Goal: Check status

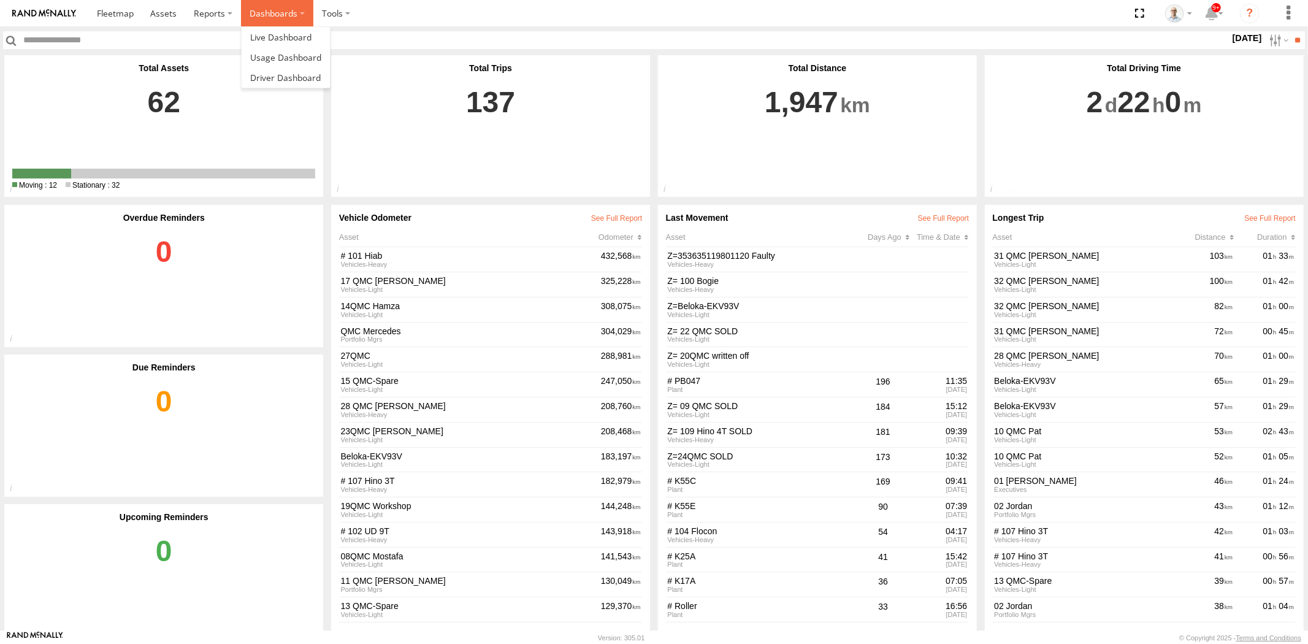
click at [280, 17] on label "Dashboards" at bounding box center [277, 13] width 72 height 26
click at [278, 29] on link at bounding box center [286, 37] width 88 height 20
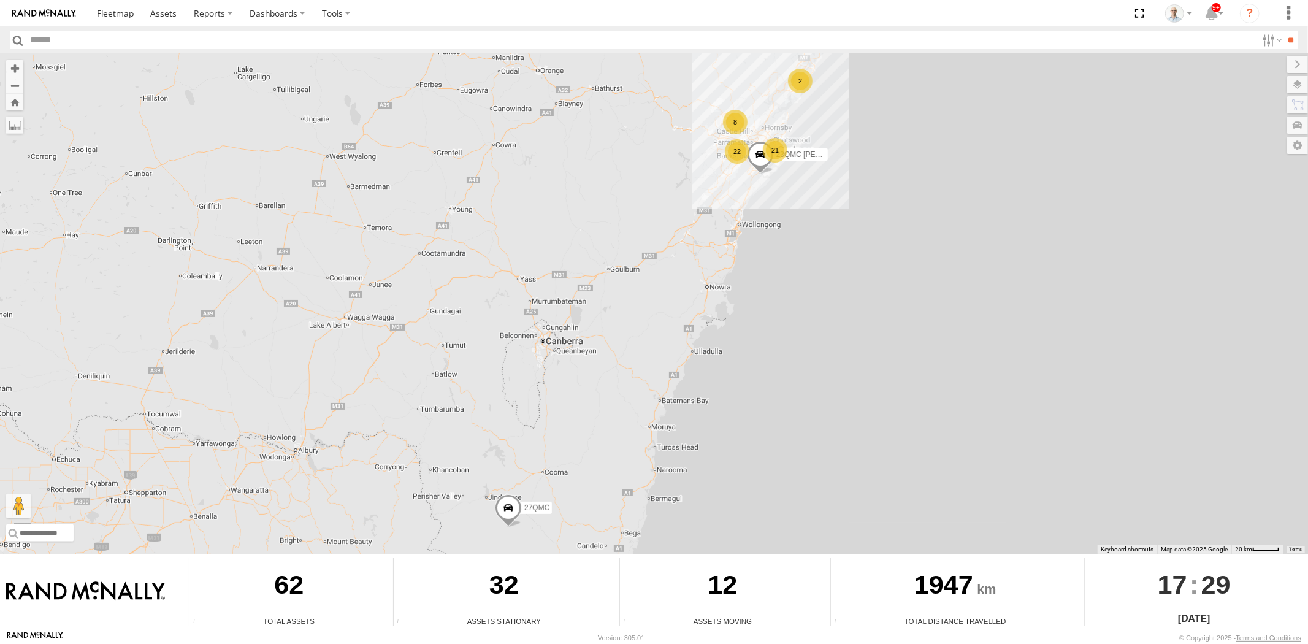
click at [740, 128] on div "8" at bounding box center [735, 122] width 25 height 25
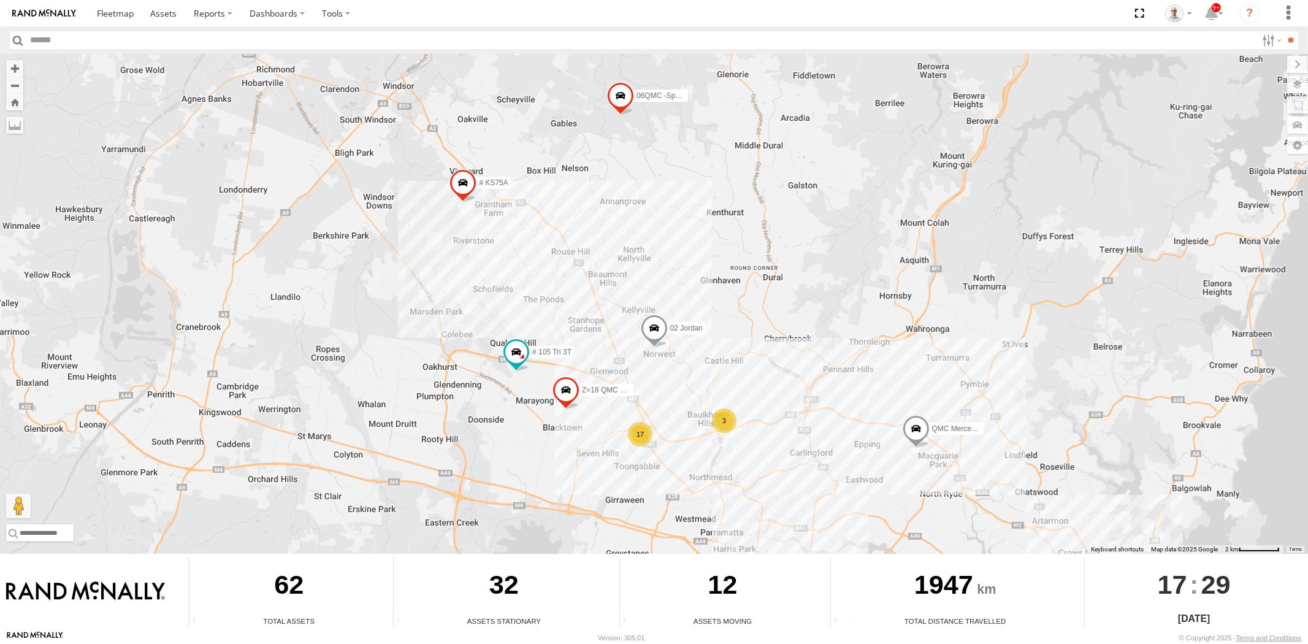
drag, startPoint x: 952, startPoint y: 469, endPoint x: 799, endPoint y: 363, distance: 185.9
click at [804, 366] on div "23QMC [PERSON_NAME] 27QMC 17 # KS75A 06QMC -Spare 3 02 Jordan Z=18 QMC Written …" at bounding box center [654, 304] width 1308 height 500
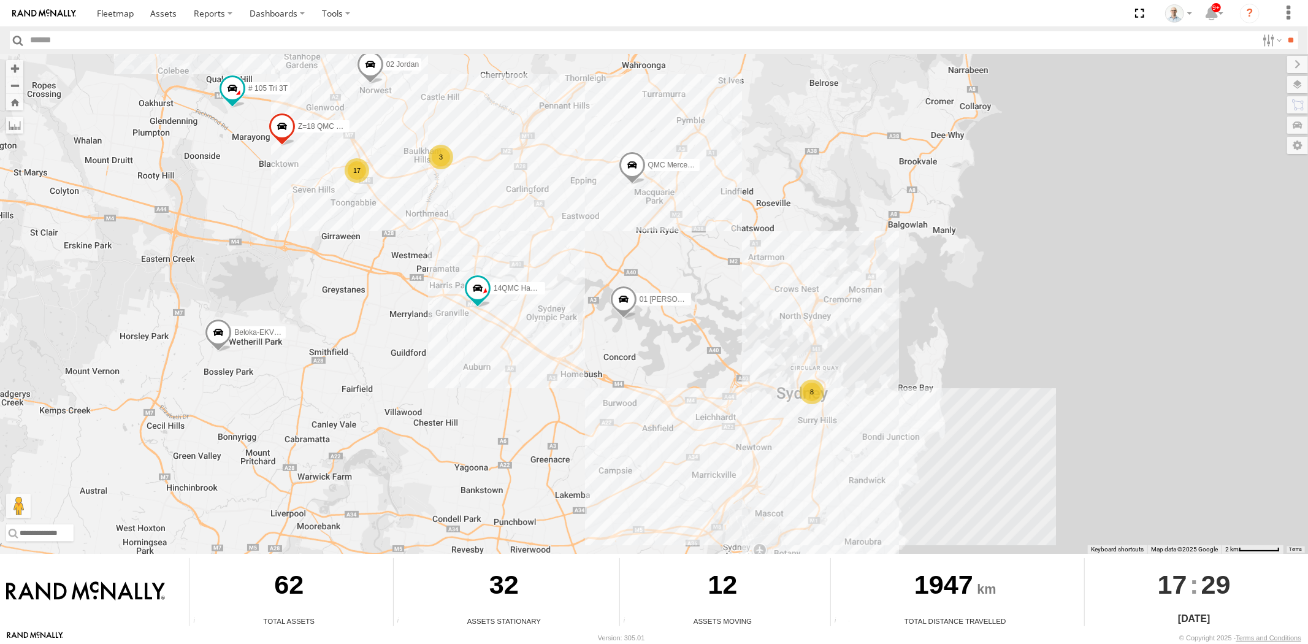
drag, startPoint x: 914, startPoint y: 426, endPoint x: 746, endPoint y: 258, distance: 238.1
click at [740, 258] on div "23QMC [PERSON_NAME] 27QMC 17 # KS75A 06QMC -Spare 3 02 Jordan Z=18 QMC Written …" at bounding box center [654, 304] width 1308 height 500
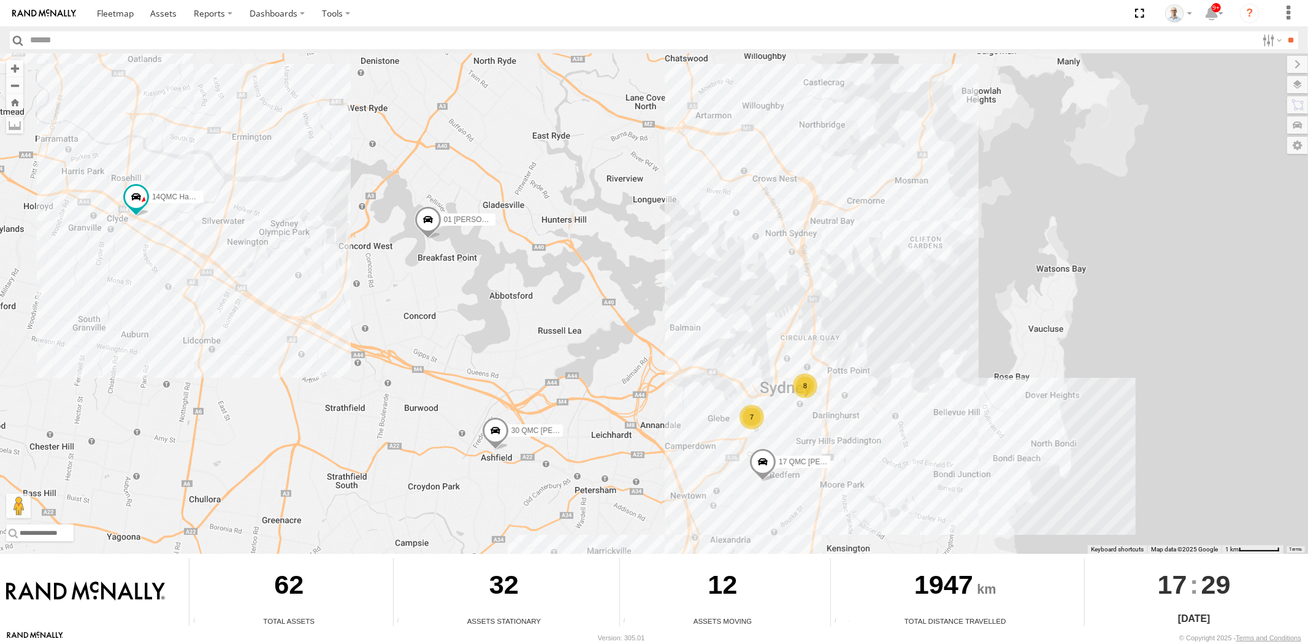
click at [748, 413] on div "7" at bounding box center [752, 417] width 25 height 25
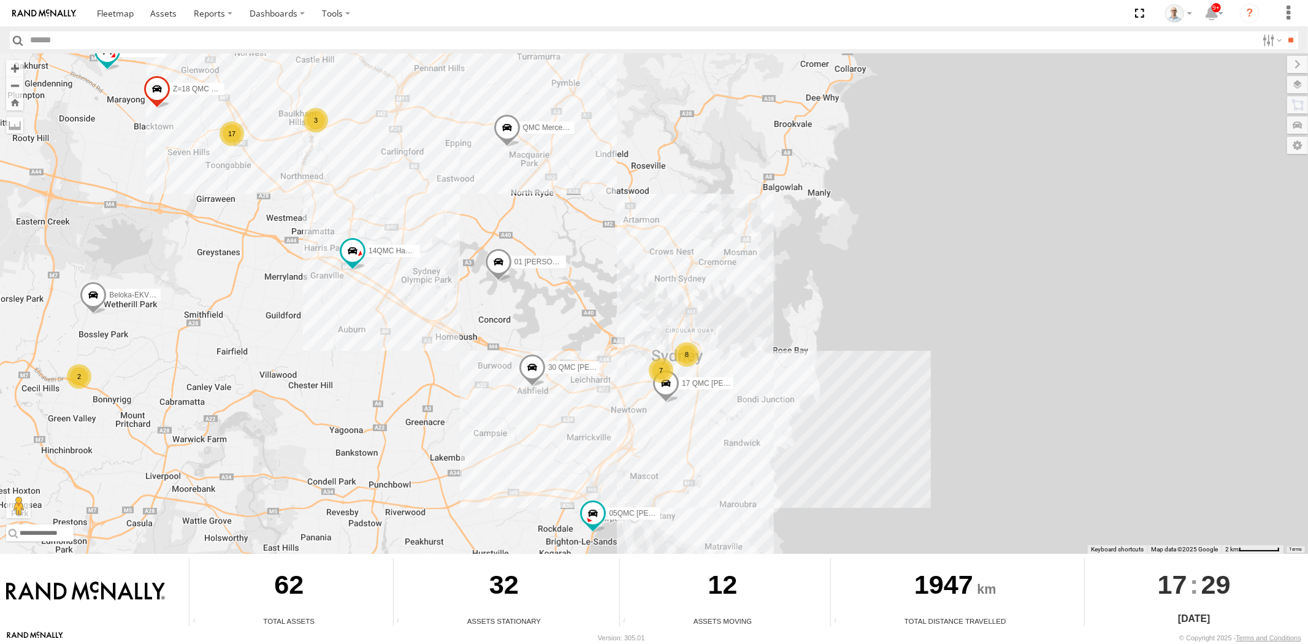
click at [497, 255] on span at bounding box center [497, 264] width 27 height 33
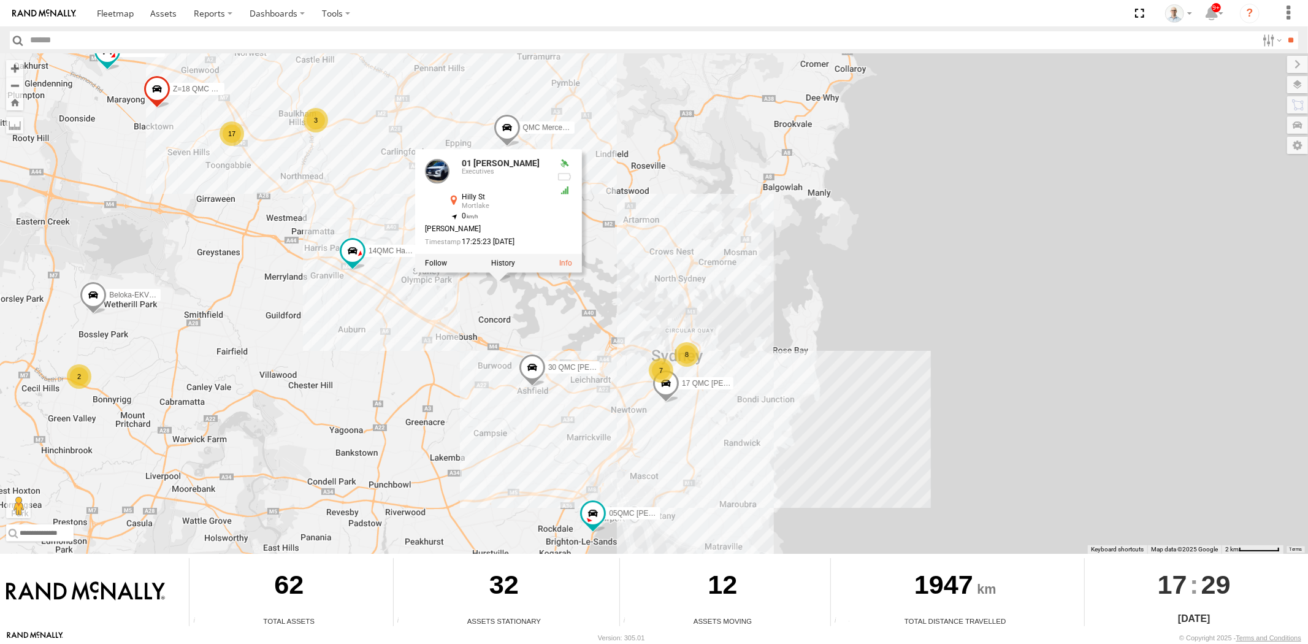
click at [454, 358] on div "23QMC [PERSON_NAME] 27QMC # KS75A 06QMC -Spare 02 Jordan Z=18 QMC Written off Q…" at bounding box center [654, 304] width 1308 height 500
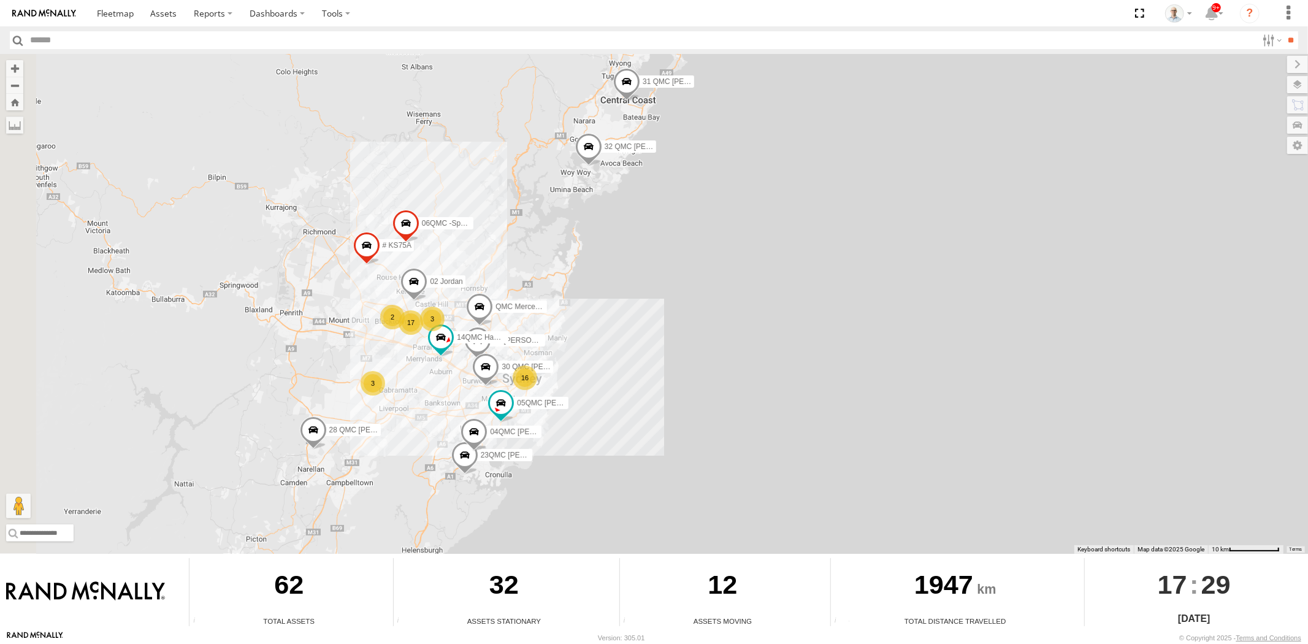
drag, startPoint x: 247, startPoint y: 295, endPoint x: 348, endPoint y: 297, distance: 101.8
click at [348, 297] on div "23QMC [PERSON_NAME] 27QMC # KS75A 06QMC -Spare 02 Jordan QMC Mercedes 01 [PERSO…" at bounding box center [654, 304] width 1308 height 500
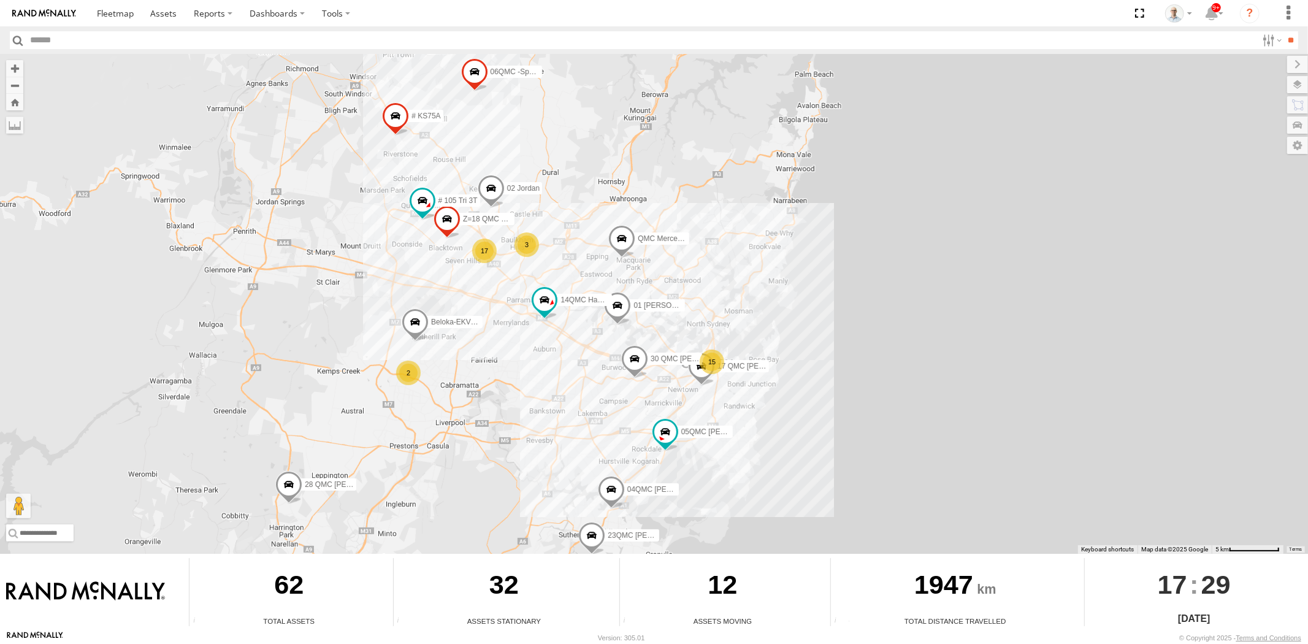
drag, startPoint x: 509, startPoint y: 432, endPoint x: 518, endPoint y: 364, distance: 68.0
click at [518, 364] on div "23QMC [PERSON_NAME] 27QMC # KS75A 06QMC -Spare 02 Jordan QMC Mercedes 01 [PERSO…" at bounding box center [654, 304] width 1308 height 500
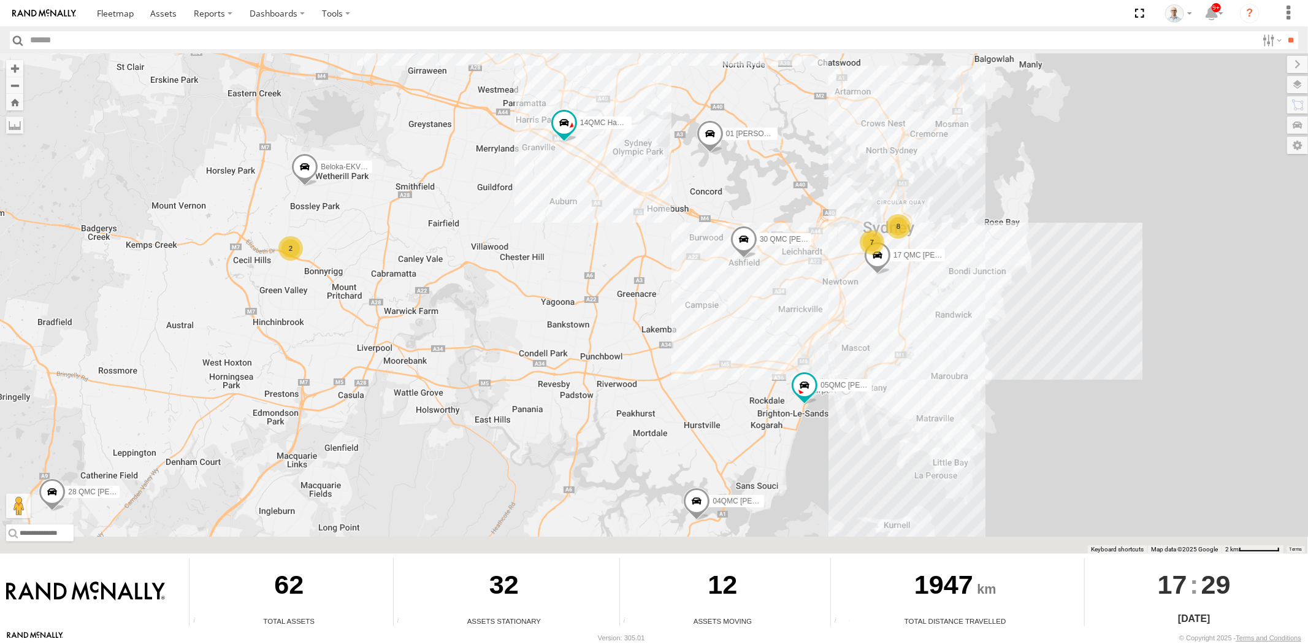
drag, startPoint x: 519, startPoint y: 418, endPoint x: 523, endPoint y: 307, distance: 111.1
click at [520, 297] on div "23QMC [PERSON_NAME] 27QMC # KS75A 06QMC -Spare 02 Jordan QMC Mercedes 01 [PERSO…" at bounding box center [654, 304] width 1308 height 500
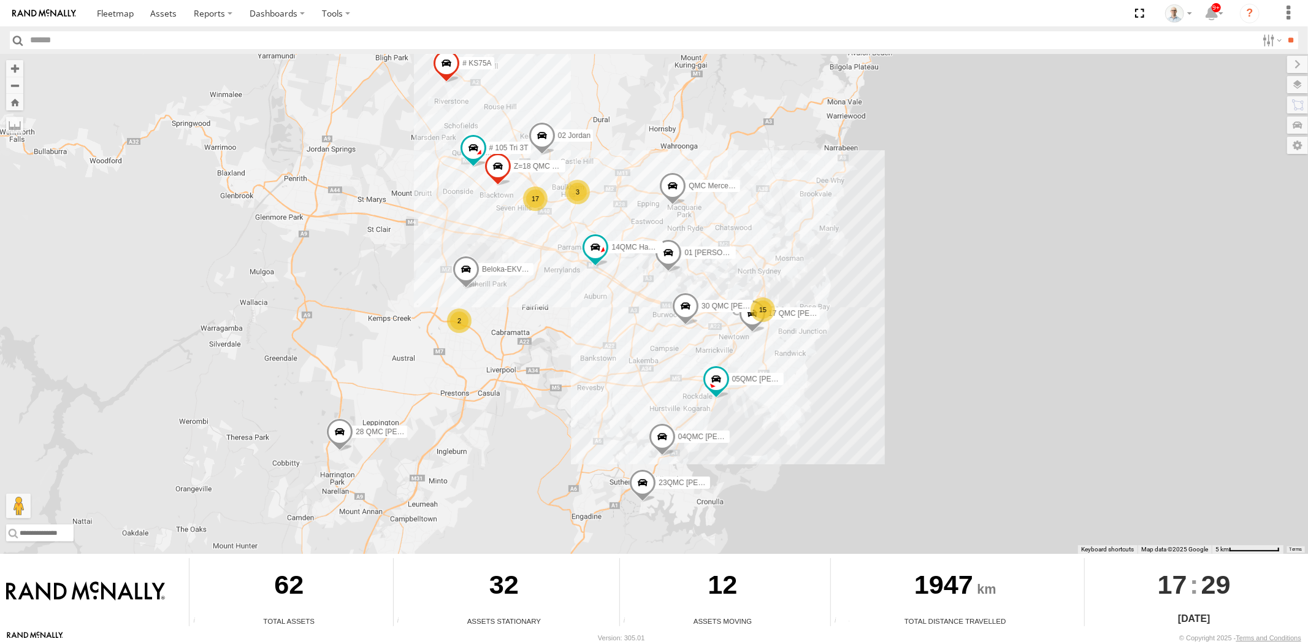
drag, startPoint x: 463, startPoint y: 282, endPoint x: 622, endPoint y: 412, distance: 205.7
click at [512, 345] on div "23QMC [PERSON_NAME] 27QMC # KS75A 06QMC -Spare 02 Jordan QMC Mercedes 01 [PERSO…" at bounding box center [654, 304] width 1308 height 500
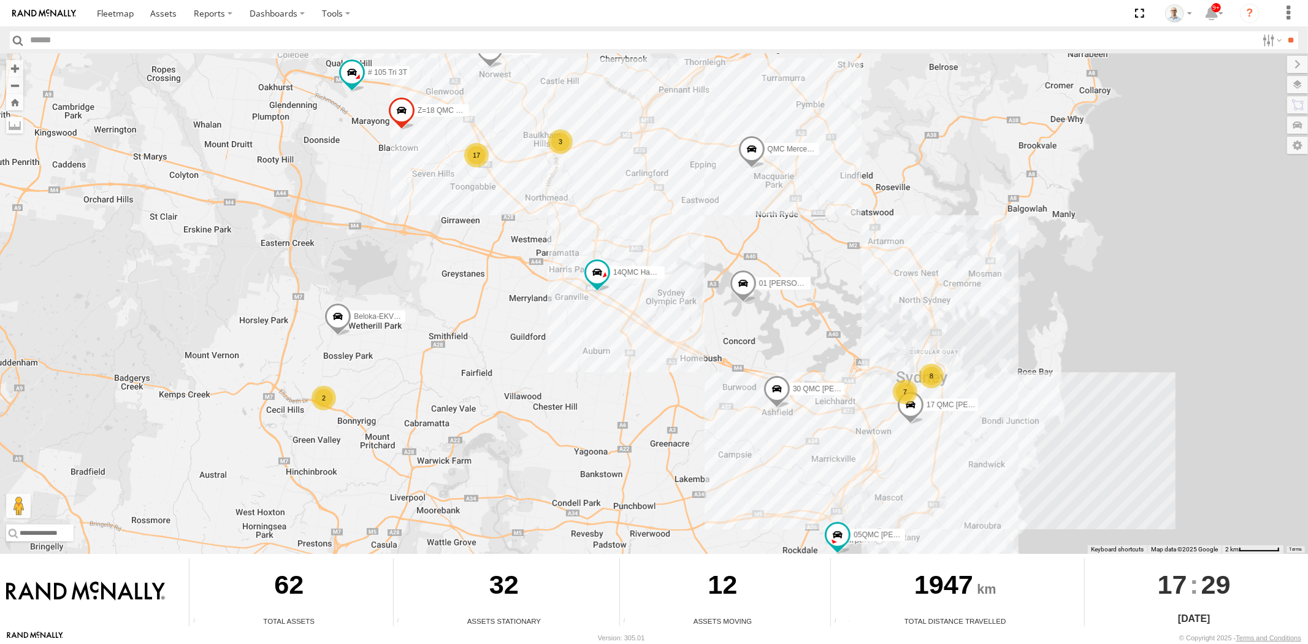
click at [313, 386] on div "2" at bounding box center [324, 398] width 25 height 25
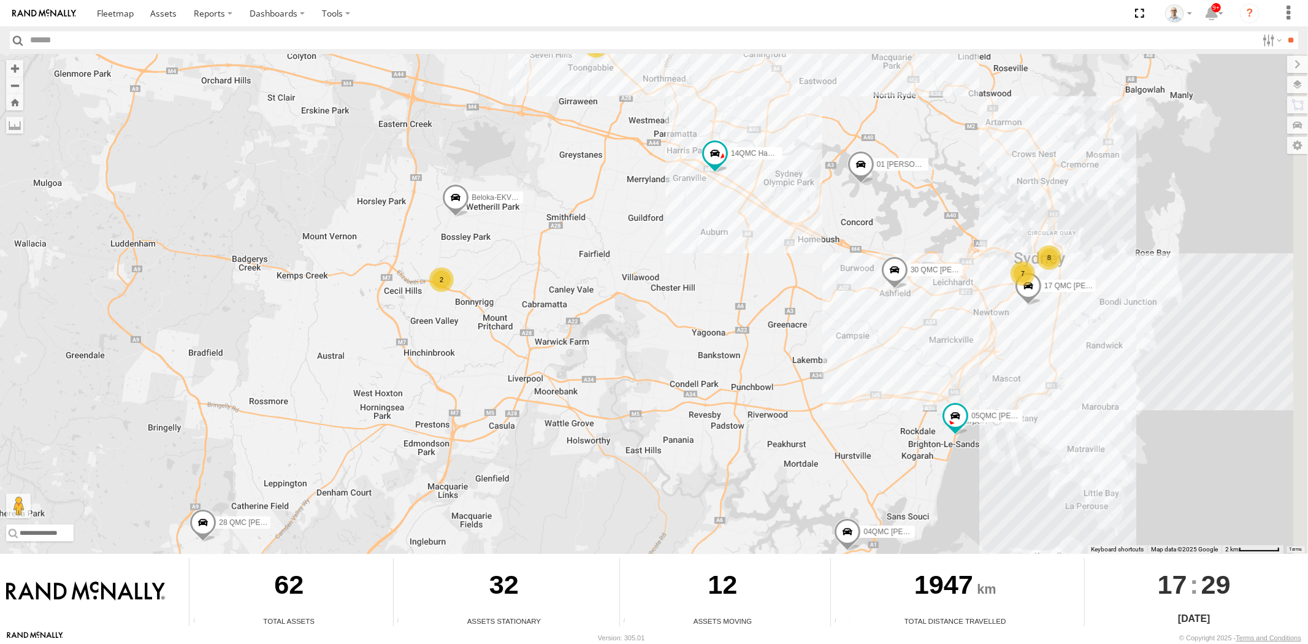
drag, startPoint x: 781, startPoint y: 297, endPoint x: 689, endPoint y: 309, distance: 92.1
click at [689, 309] on div "23QMC [PERSON_NAME] 27QMC # KS75A 06QMC -Spare 02 Jordan QMC Mercedes 01 [PERSO…" at bounding box center [654, 304] width 1308 height 500
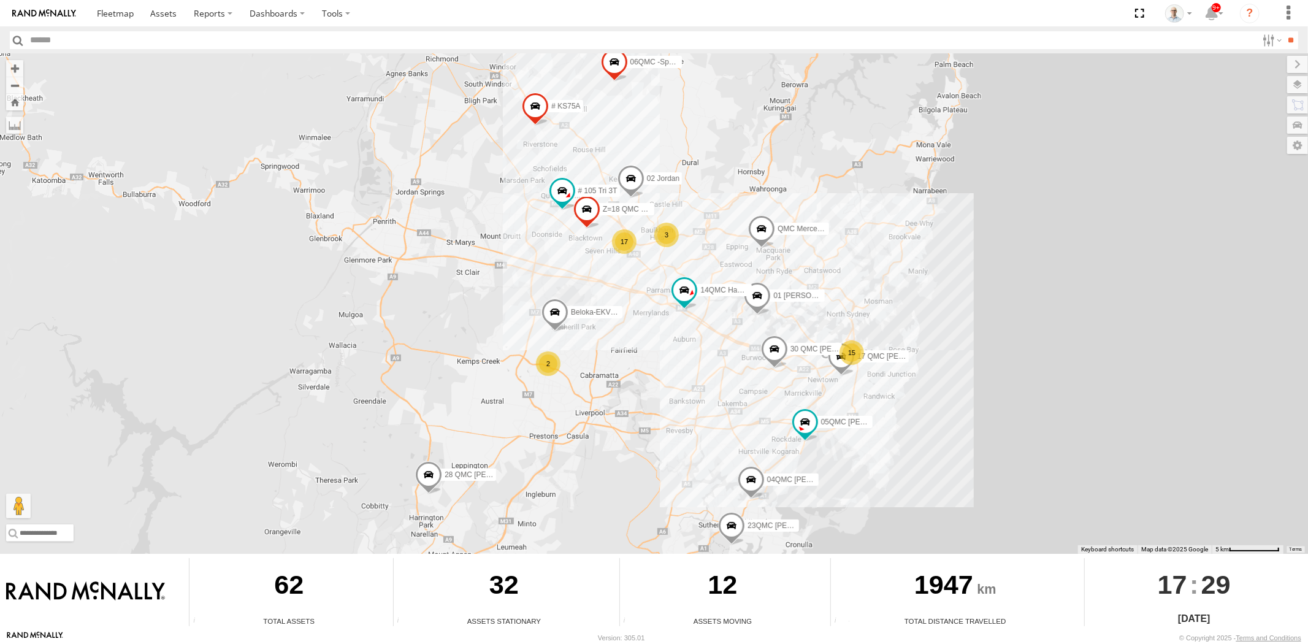
drag, startPoint x: 663, startPoint y: 331, endPoint x: 684, endPoint y: 377, distance: 50.2
click at [684, 377] on div "23QMC [PERSON_NAME] 27QMC # KS75A 06QMC -Spare 02 Jordan QMC Mercedes 01 [PERSO…" at bounding box center [654, 304] width 1308 height 500
